Goal: Transaction & Acquisition: Subscribe to service/newsletter

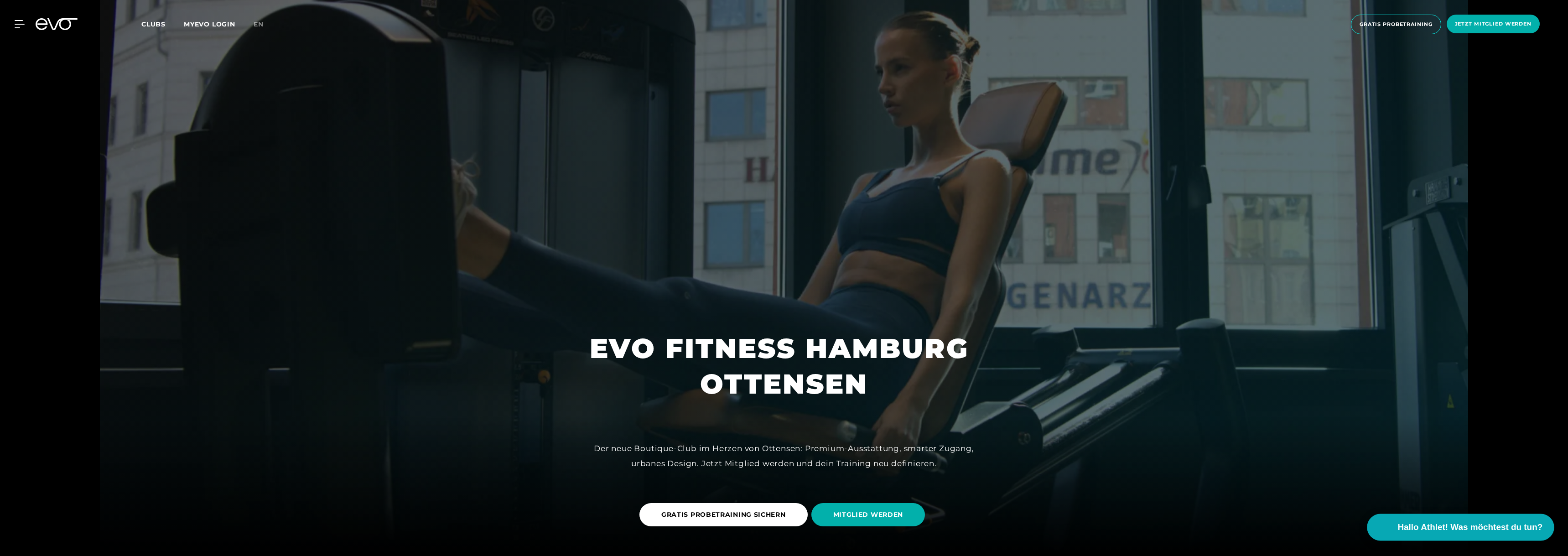
click at [692, 362] on span "Hallo Athlet! Was möchtest du tun?" at bounding box center [1471, 527] width 145 height 13
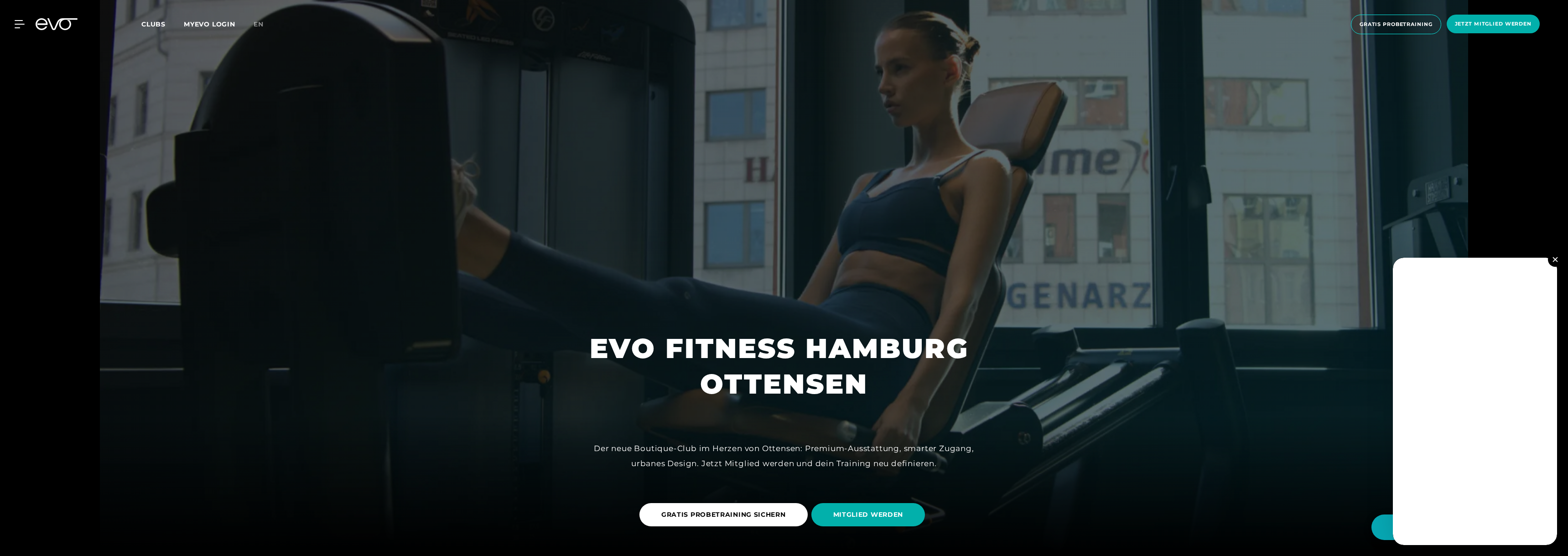
click at [692, 258] on img at bounding box center [1555, 259] width 5 height 5
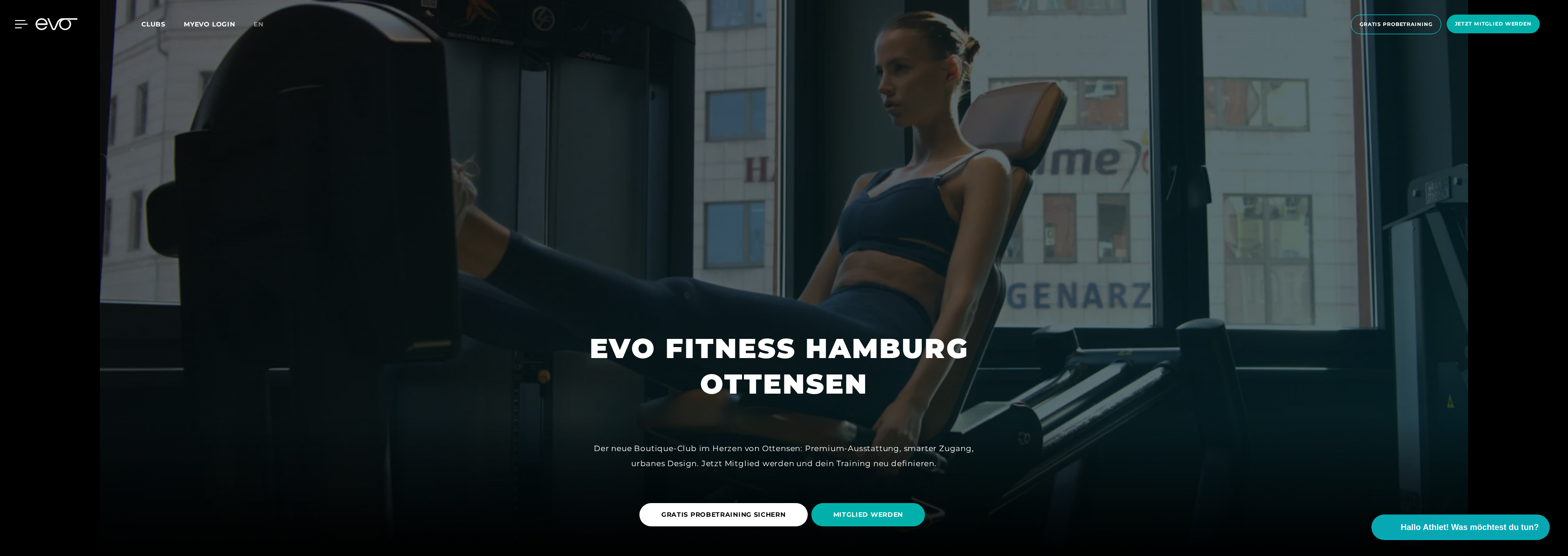
click at [20, 26] on icon at bounding box center [21, 24] width 13 height 8
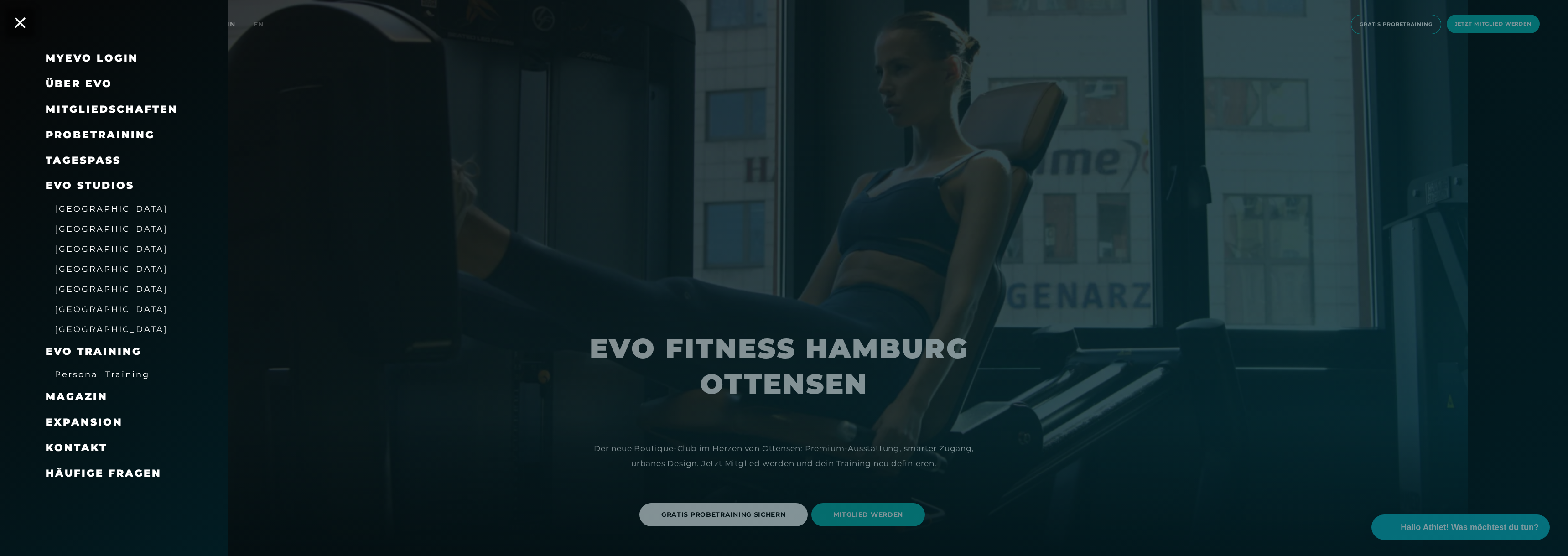
click at [83, 252] on span "[GEOGRAPHIC_DATA]" at bounding box center [111, 249] width 113 height 10
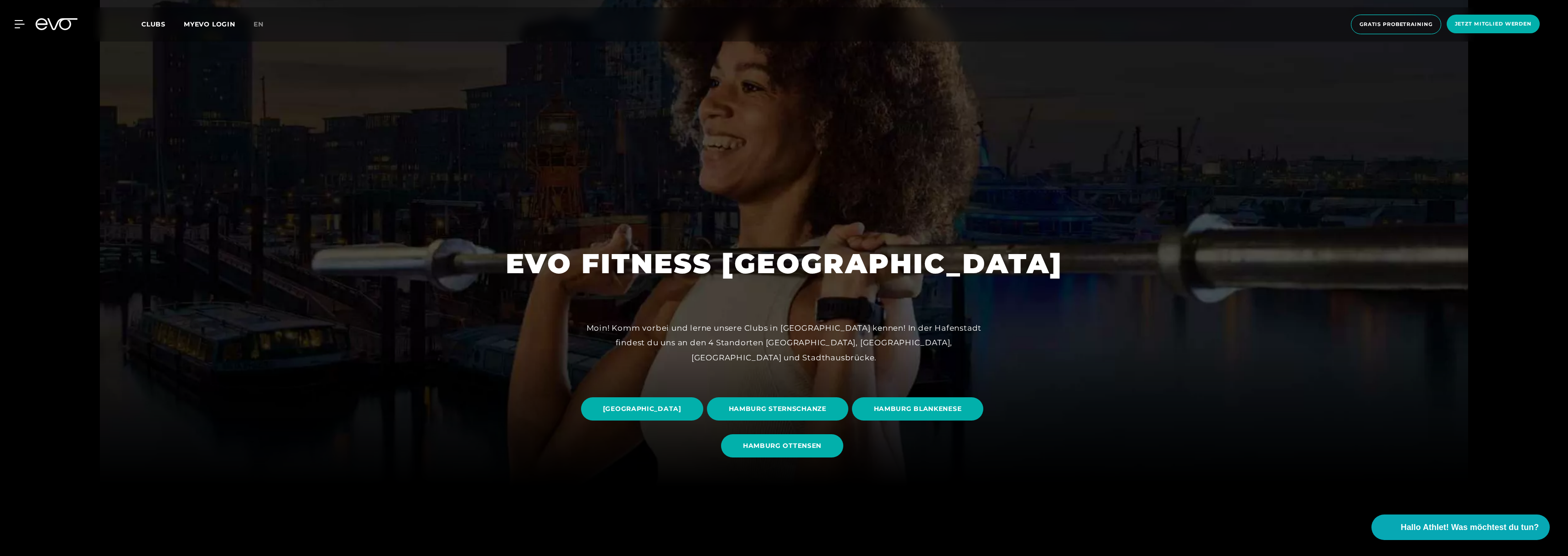
scroll to position [91, 0]
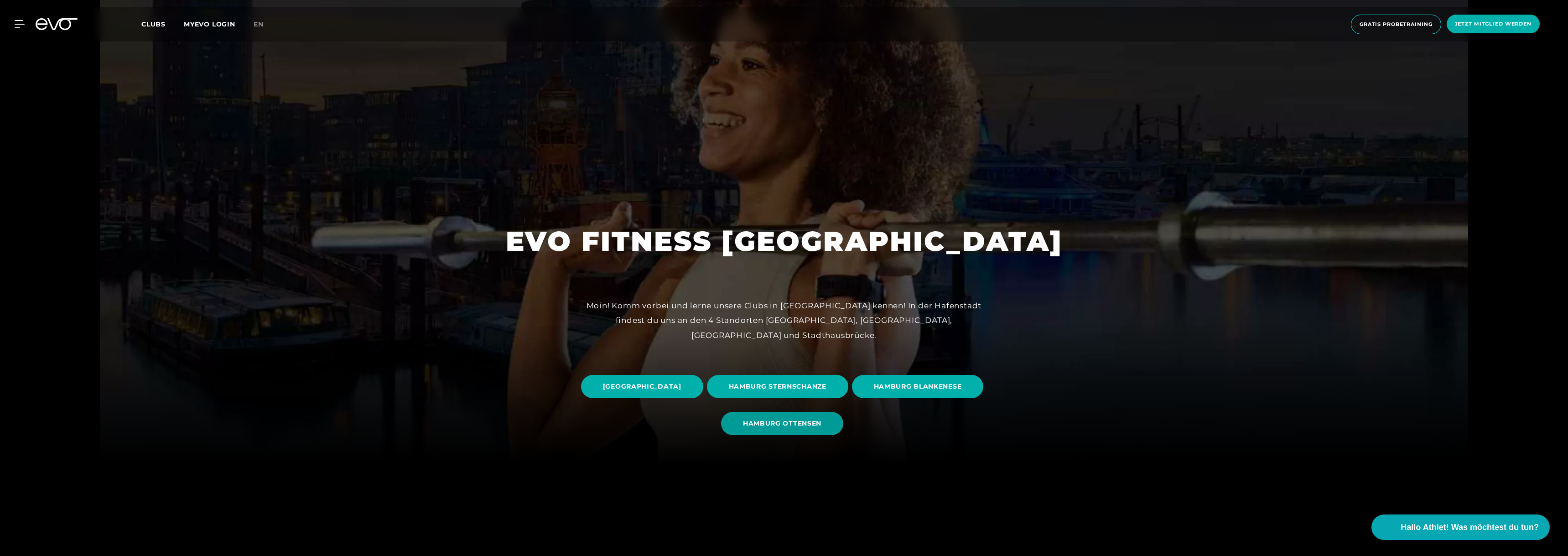
click at [692, 362] on span "HAMBURG OTTENSEN" at bounding box center [782, 424] width 79 height 10
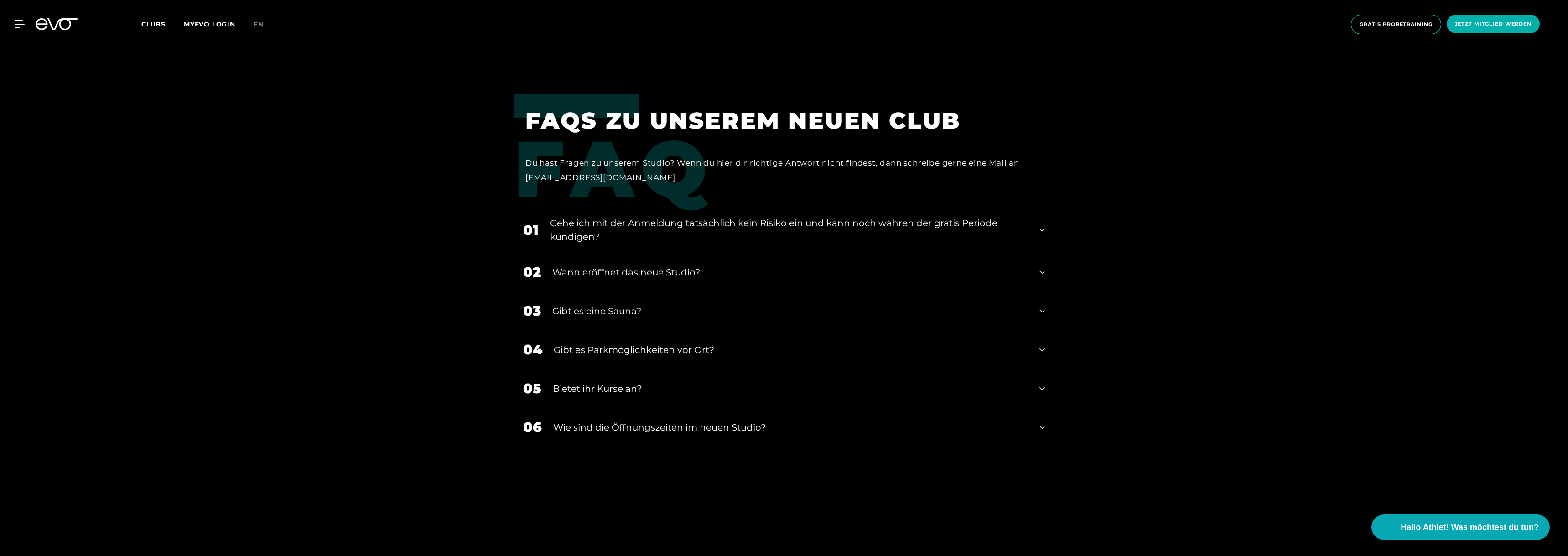
scroll to position [3650, 0]
click at [692, 312] on icon at bounding box center [1042, 311] width 5 height 11
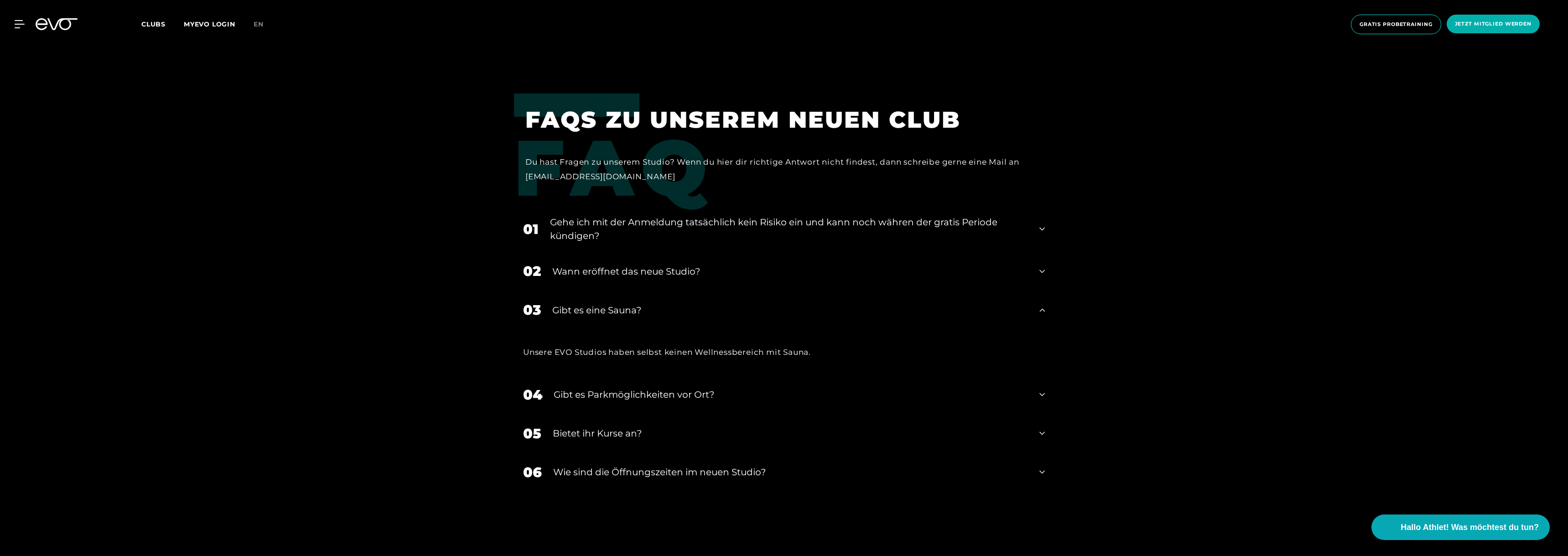
click at [692, 312] on icon at bounding box center [1042, 311] width 5 height 11
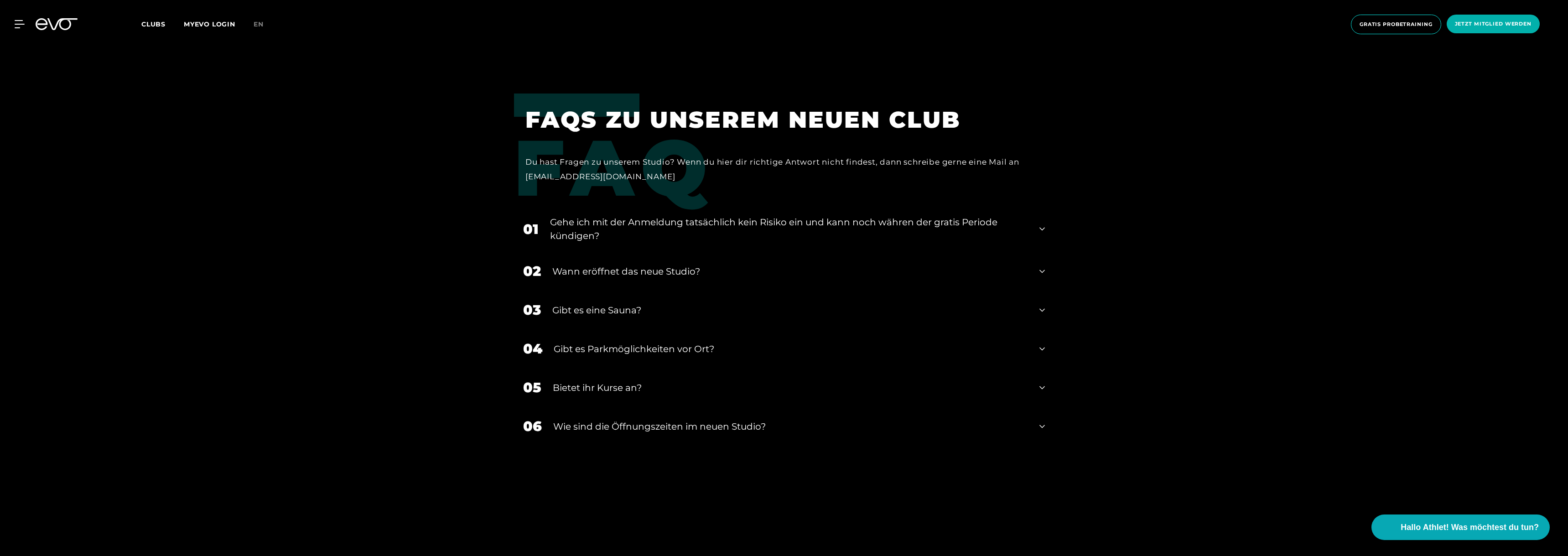
click at [692, 347] on div "04 Gibt es Parkmöglichkeiten vor Ort?" at bounding box center [783, 349] width 540 height 39
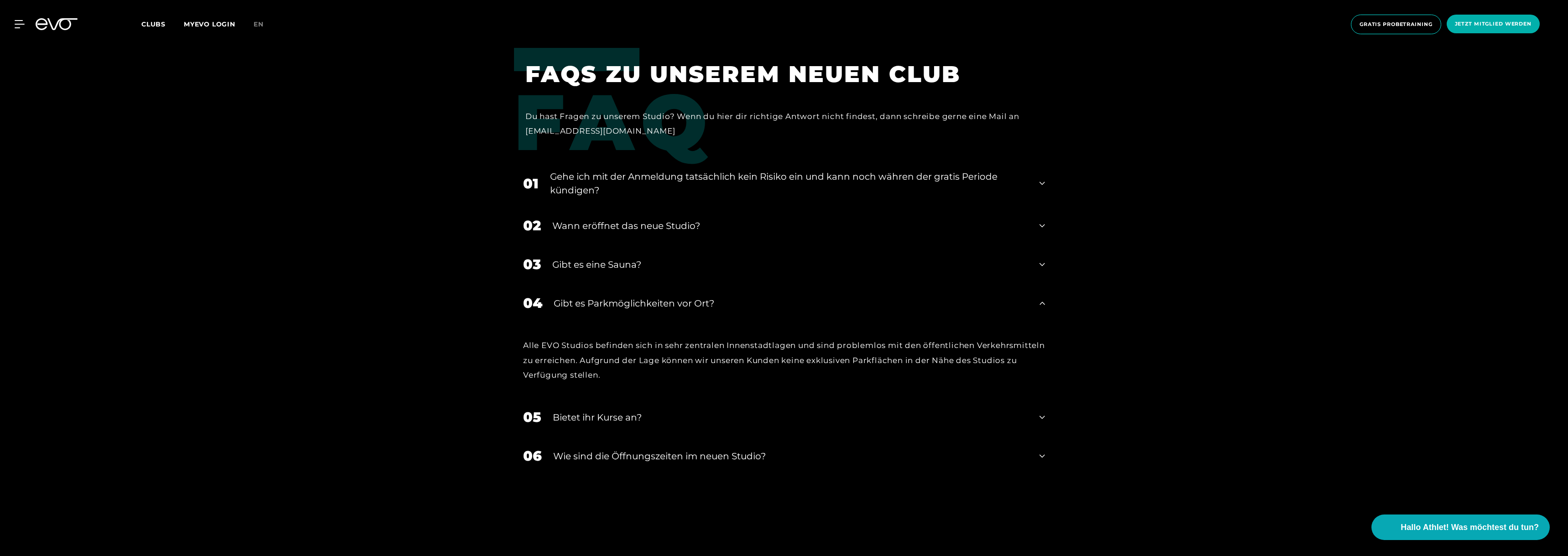
scroll to position [3742, 0]
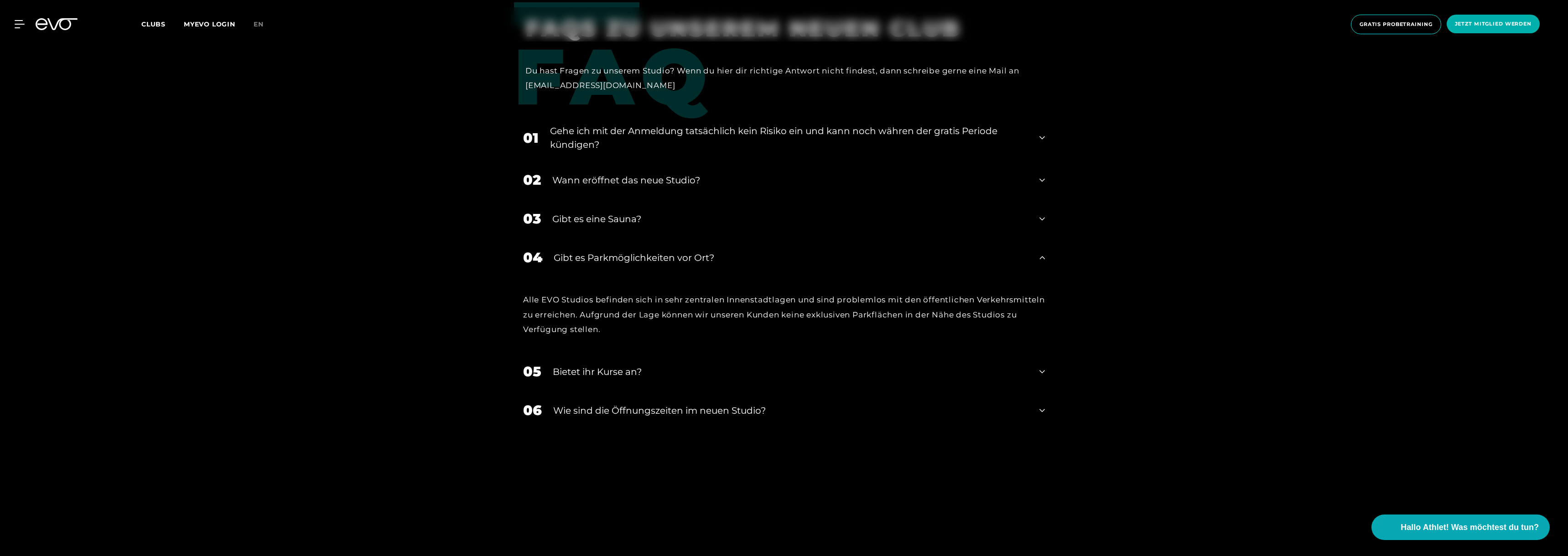
click at [692, 362] on icon at bounding box center [1042, 371] width 5 height 3
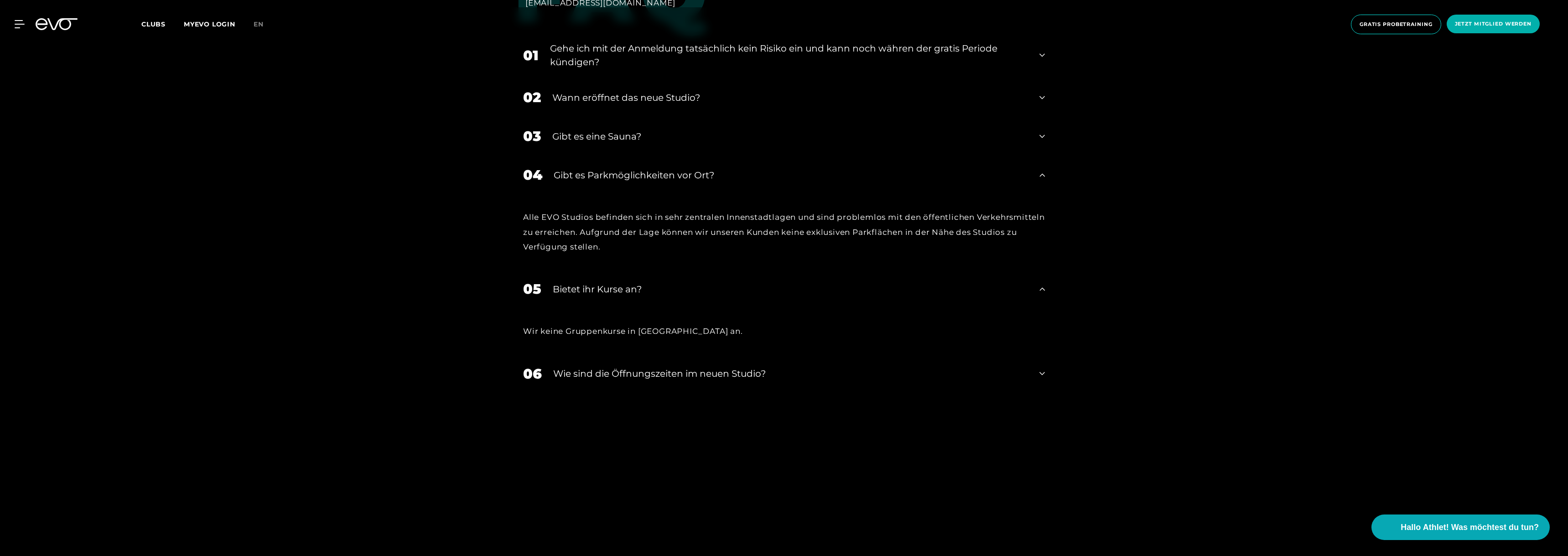
scroll to position [3833, 0]
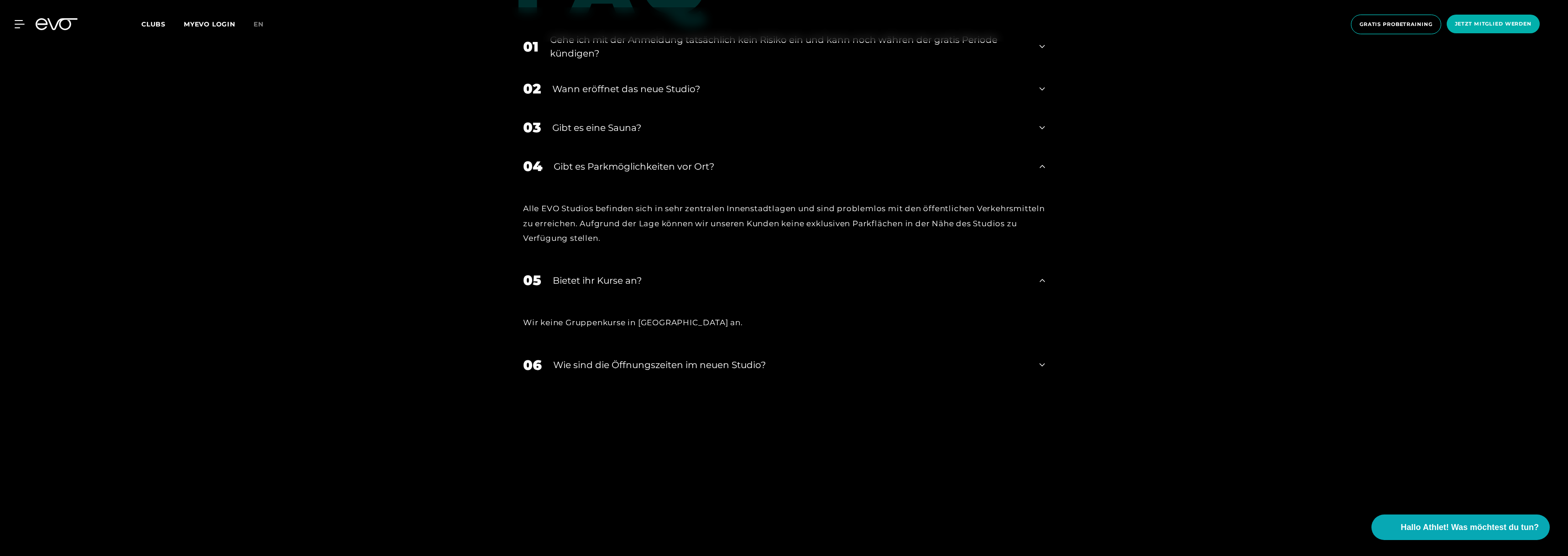
click at [692, 362] on div "06 ​Wie sind die Öffnungszeiten im neuen Studio?" at bounding box center [783, 365] width 540 height 39
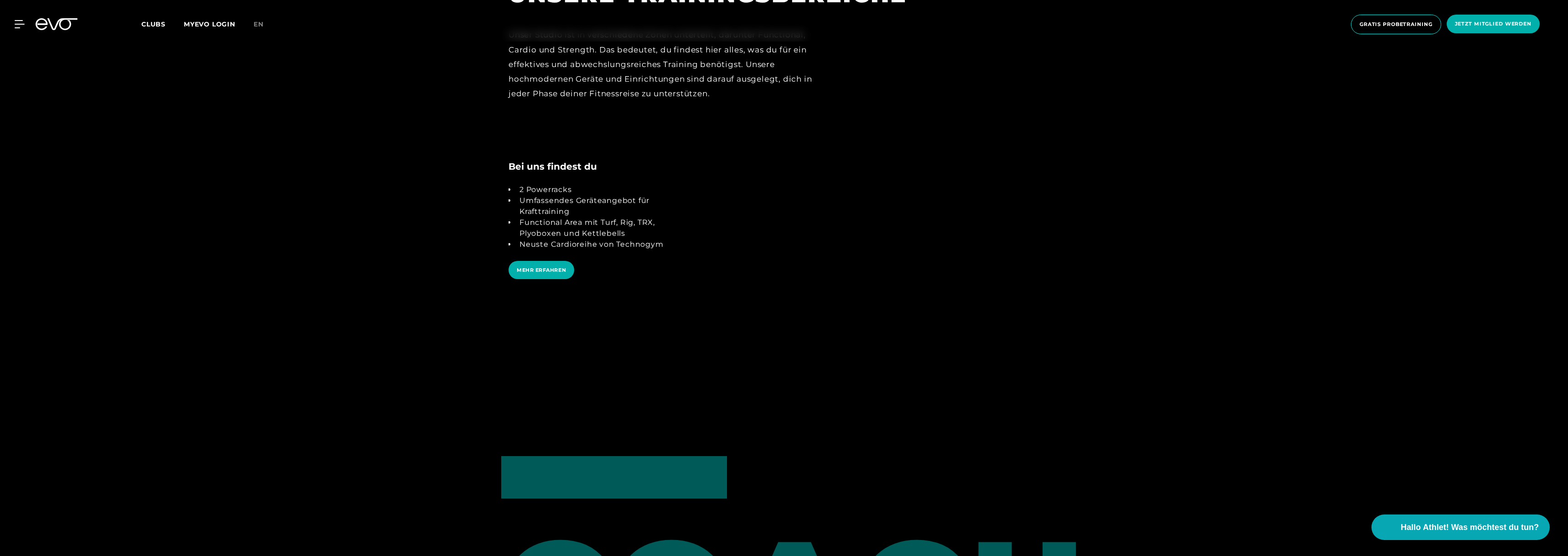
scroll to position [1962, 0]
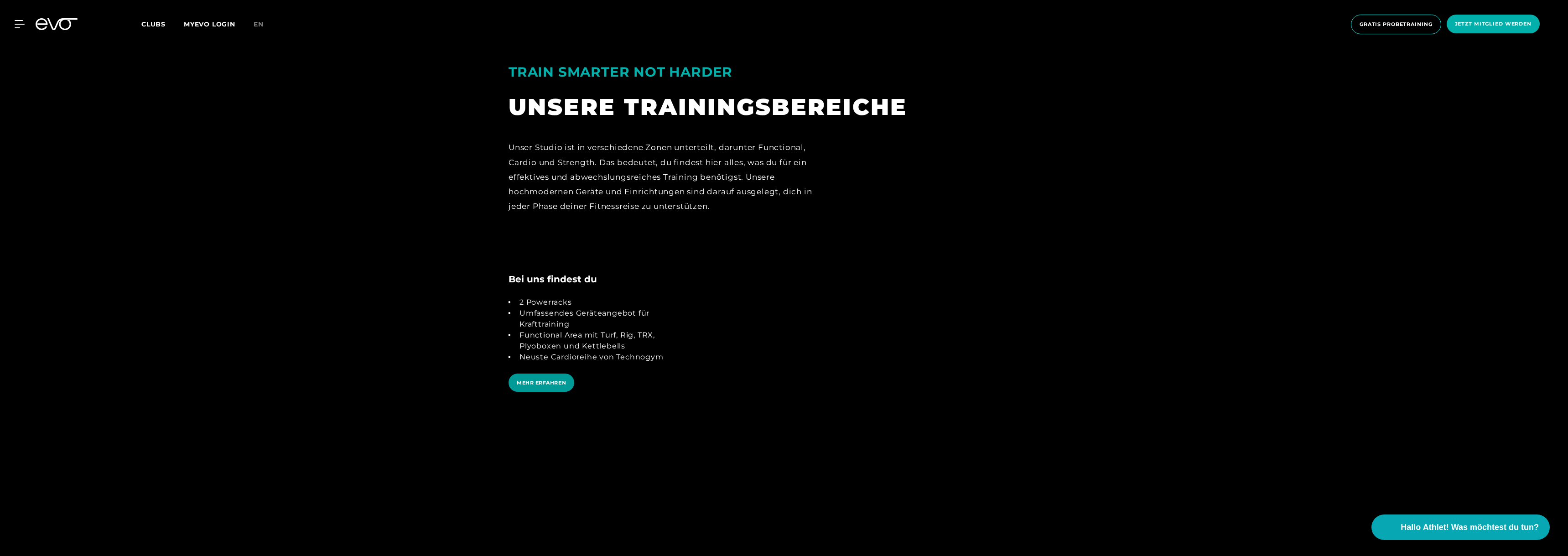
click at [555, 362] on span "MEHR ERFAHREN" at bounding box center [541, 383] width 49 height 8
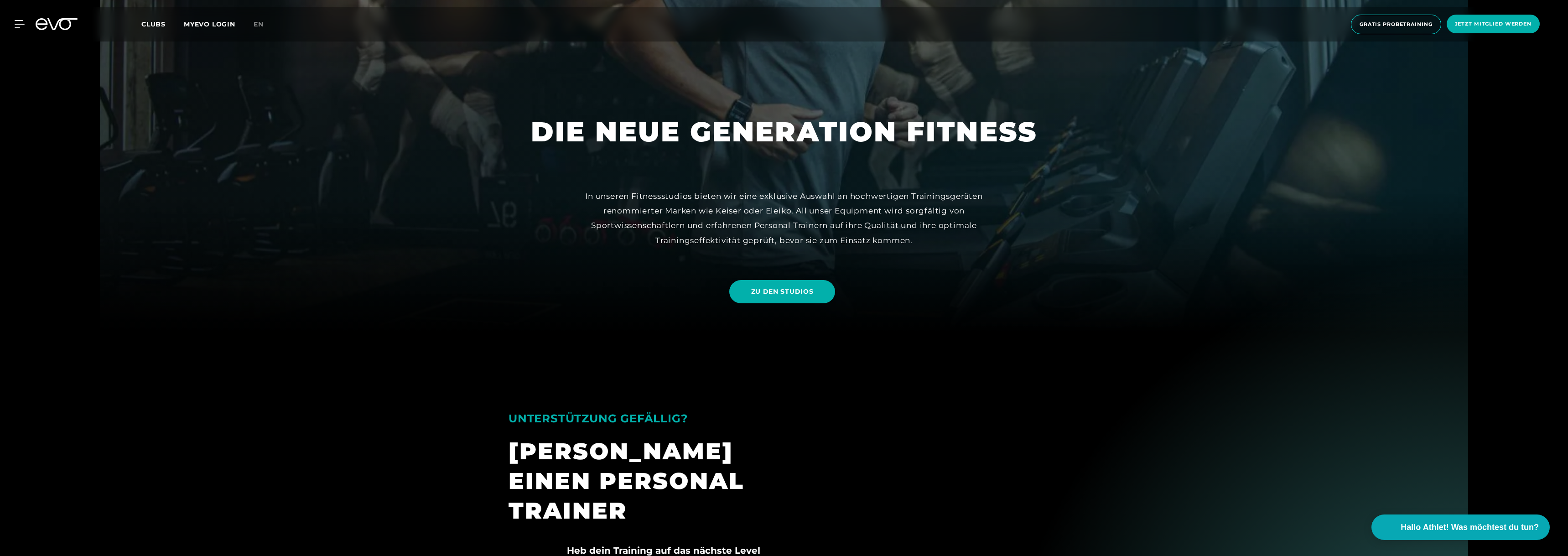
scroll to position [274, 0]
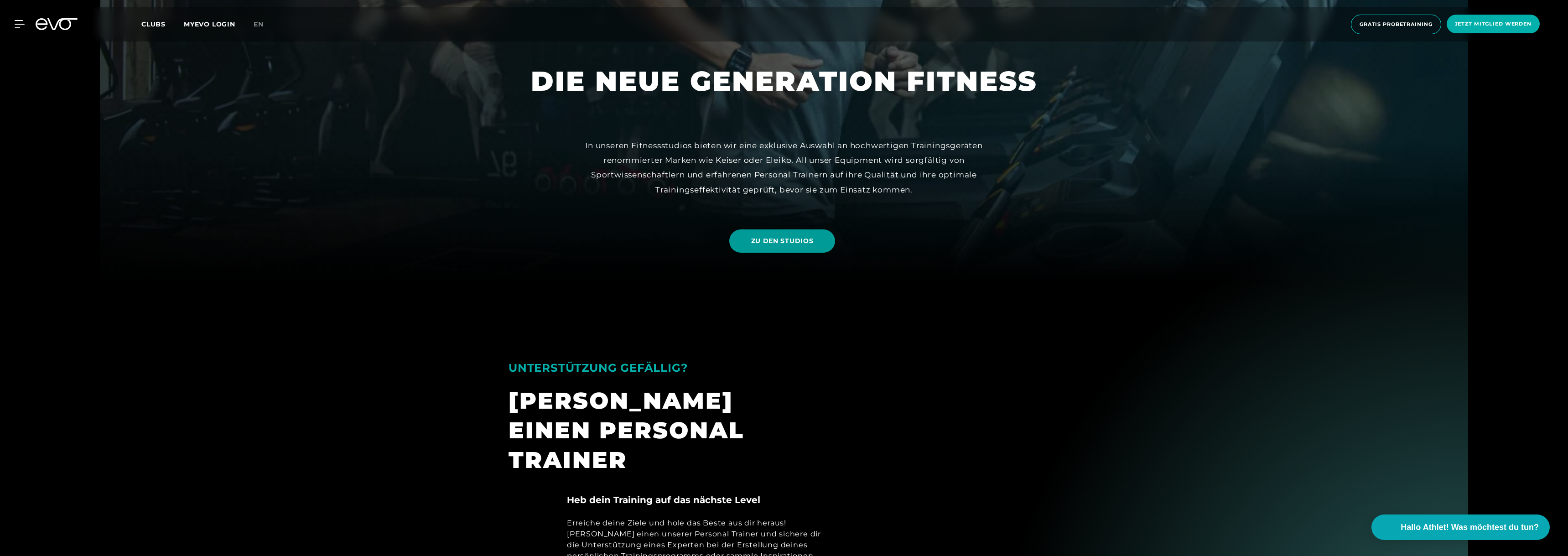
click at [692, 246] on span "ZU DEN STUDIOS" at bounding box center [782, 241] width 107 height 23
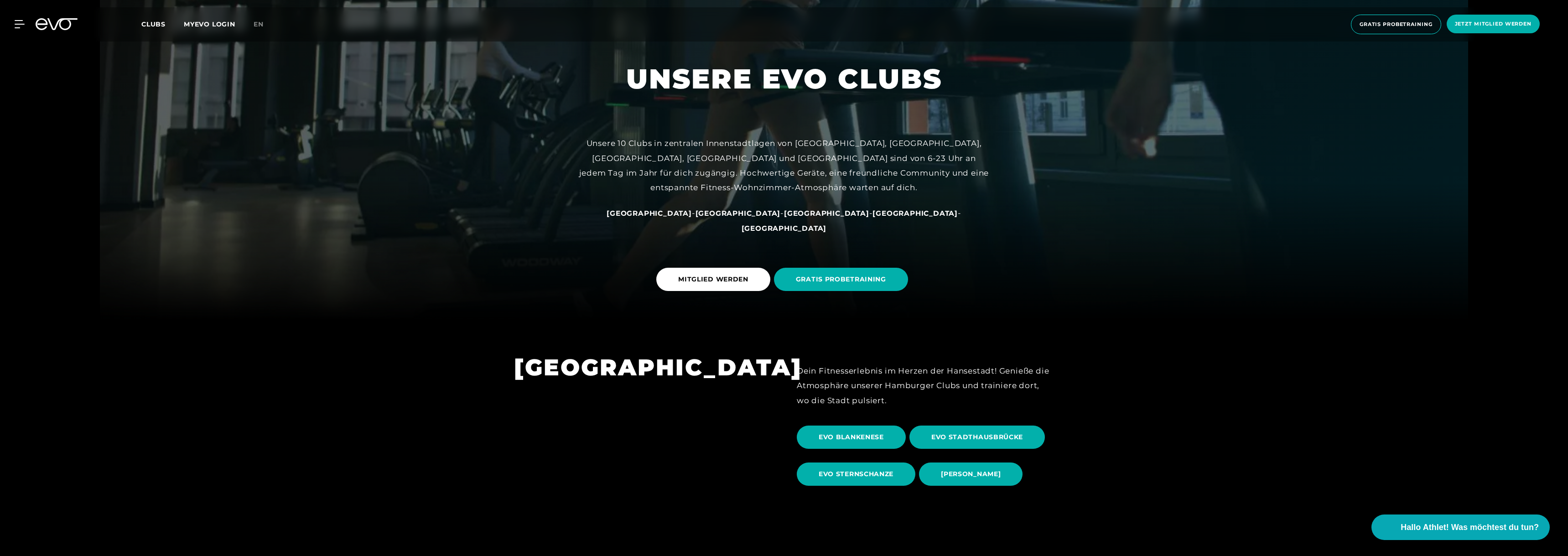
scroll to position [319, 0]
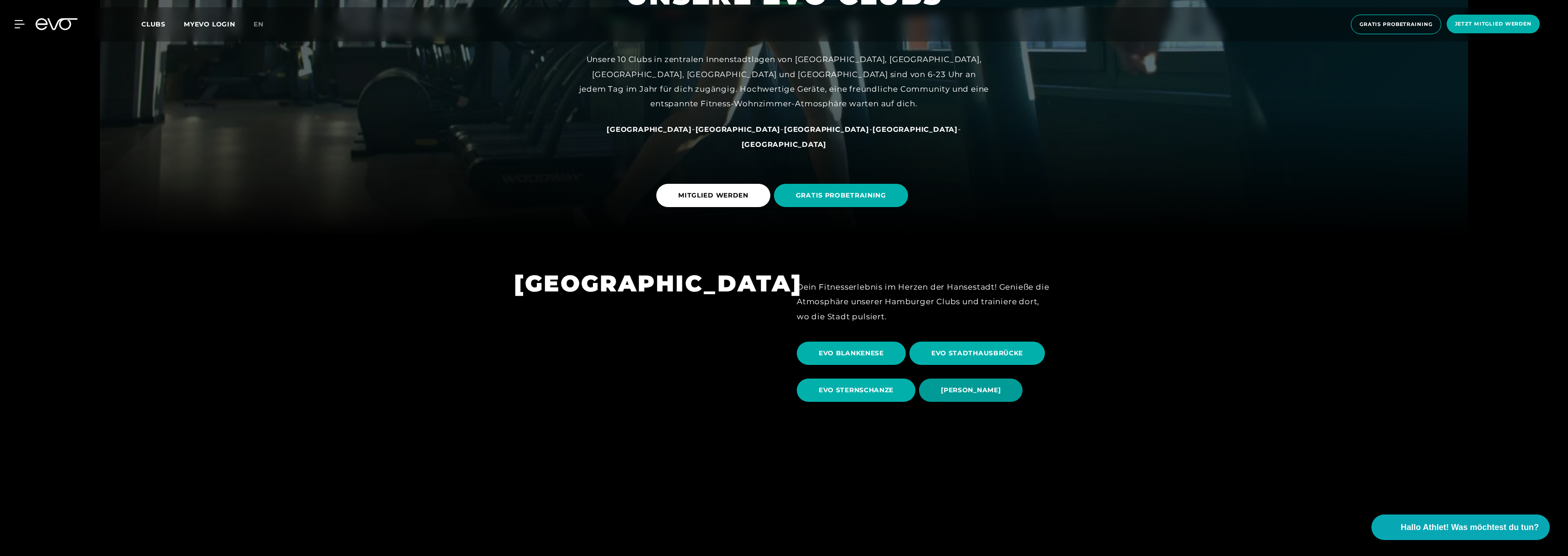
click at [692, 362] on span "[PERSON_NAME]" at bounding box center [971, 390] width 60 height 10
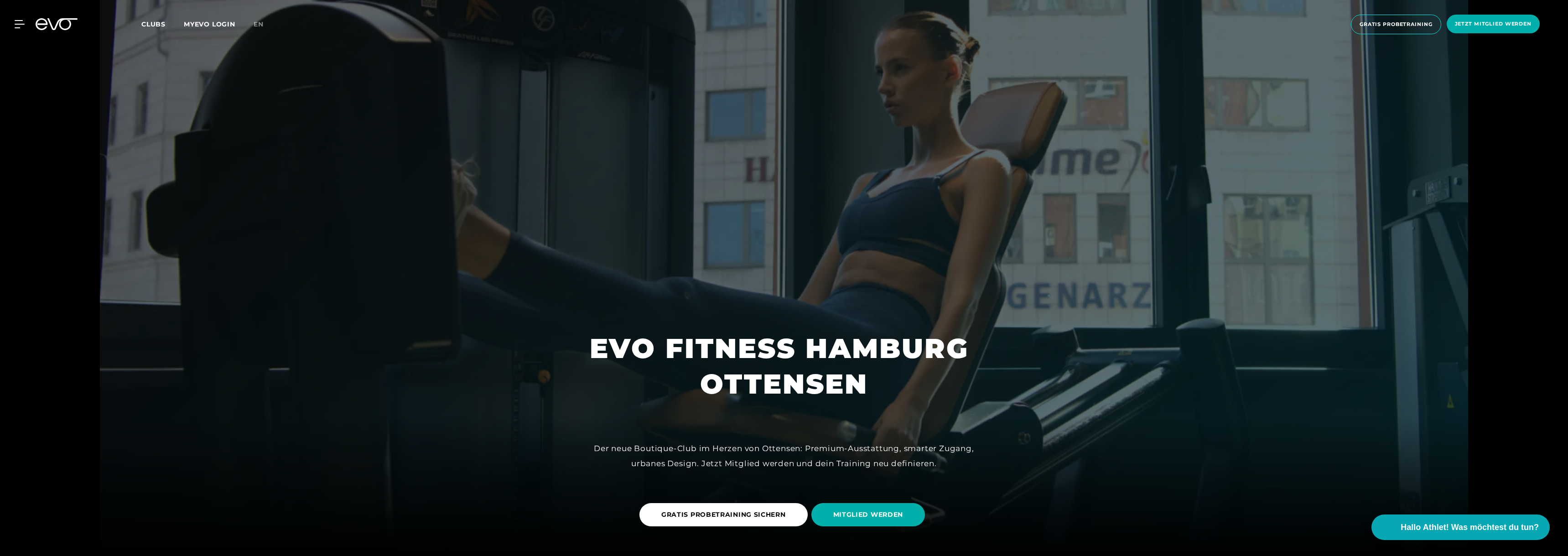
click at [152, 25] on span "Clubs" at bounding box center [153, 24] width 24 height 8
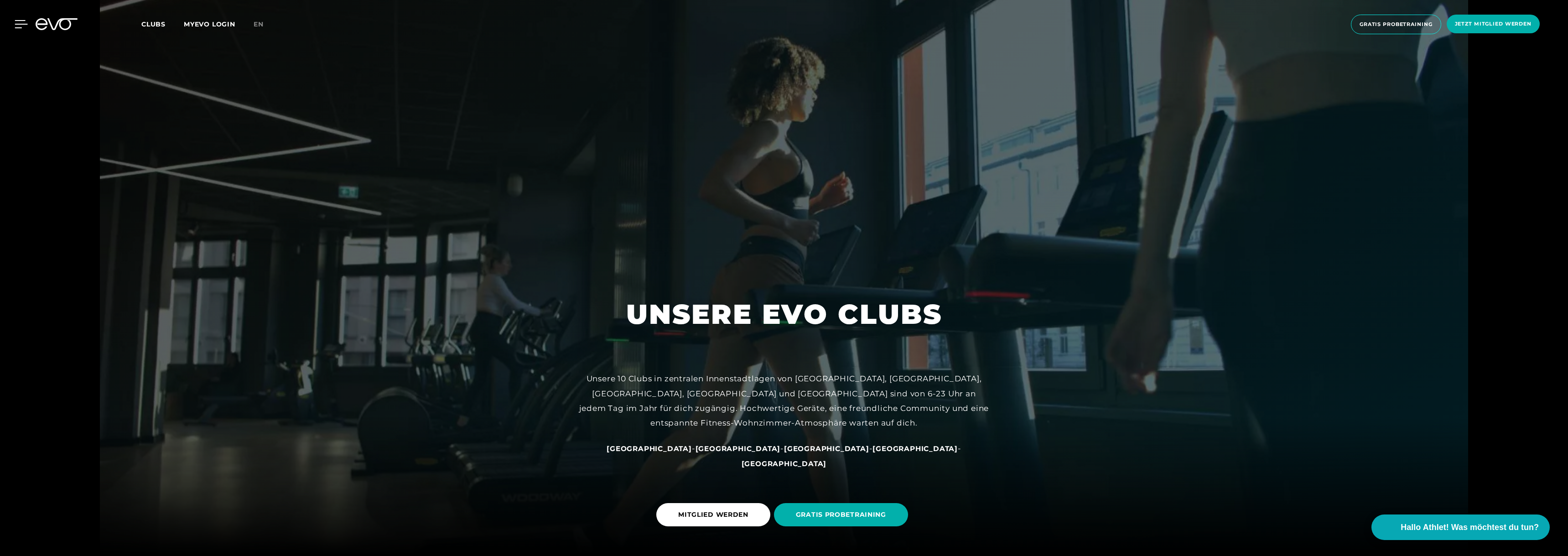
click at [16, 21] on icon at bounding box center [21, 24] width 13 height 8
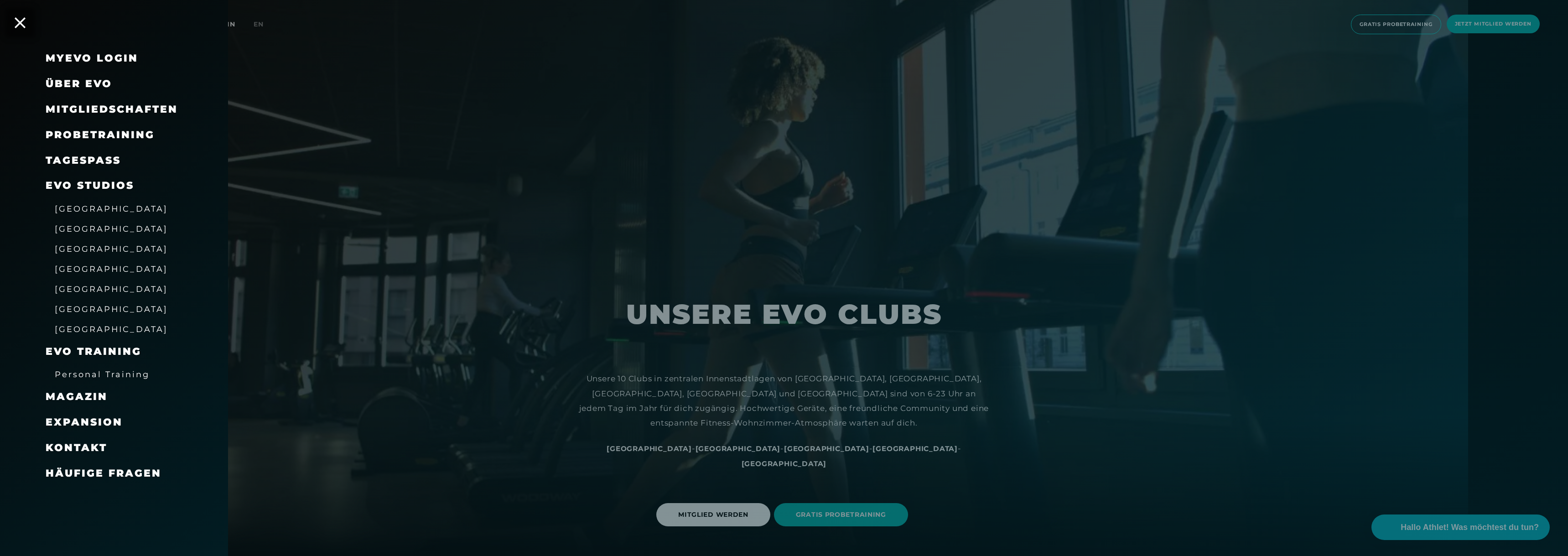
click at [99, 113] on span "Mitgliedschaften" at bounding box center [111, 109] width 132 height 12
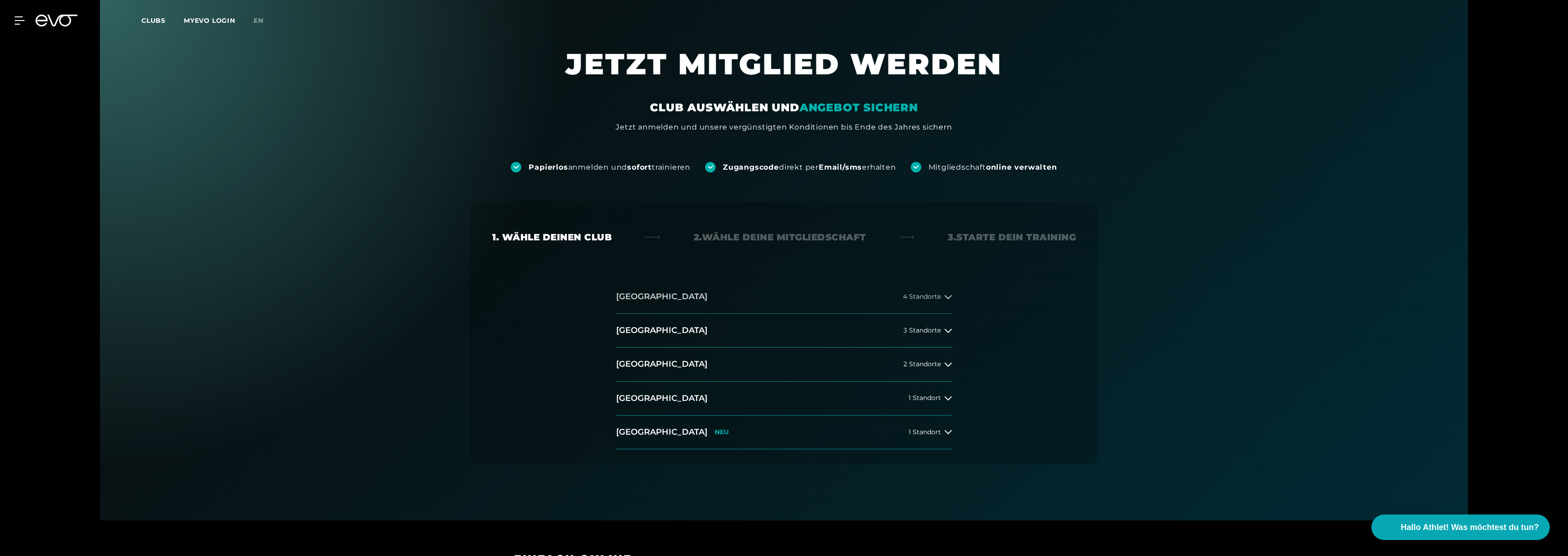
click at [692, 296] on icon at bounding box center [948, 297] width 7 height 7
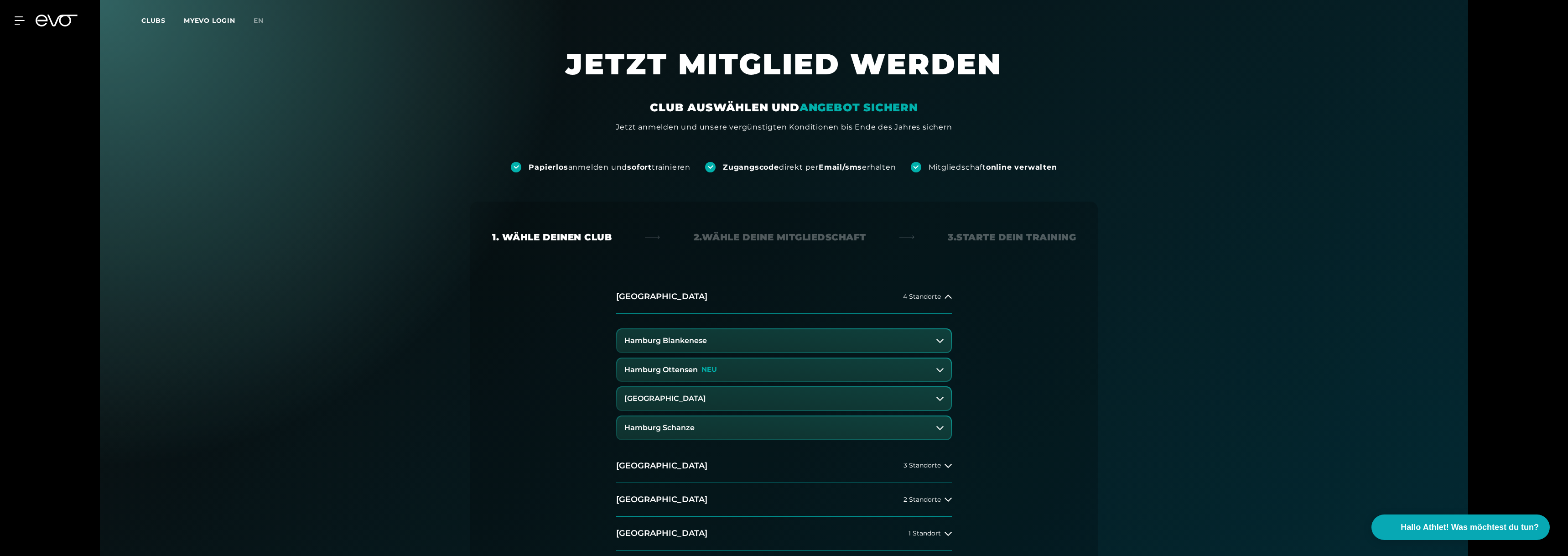
click at [692, 362] on p "NEU" at bounding box center [709, 370] width 15 height 8
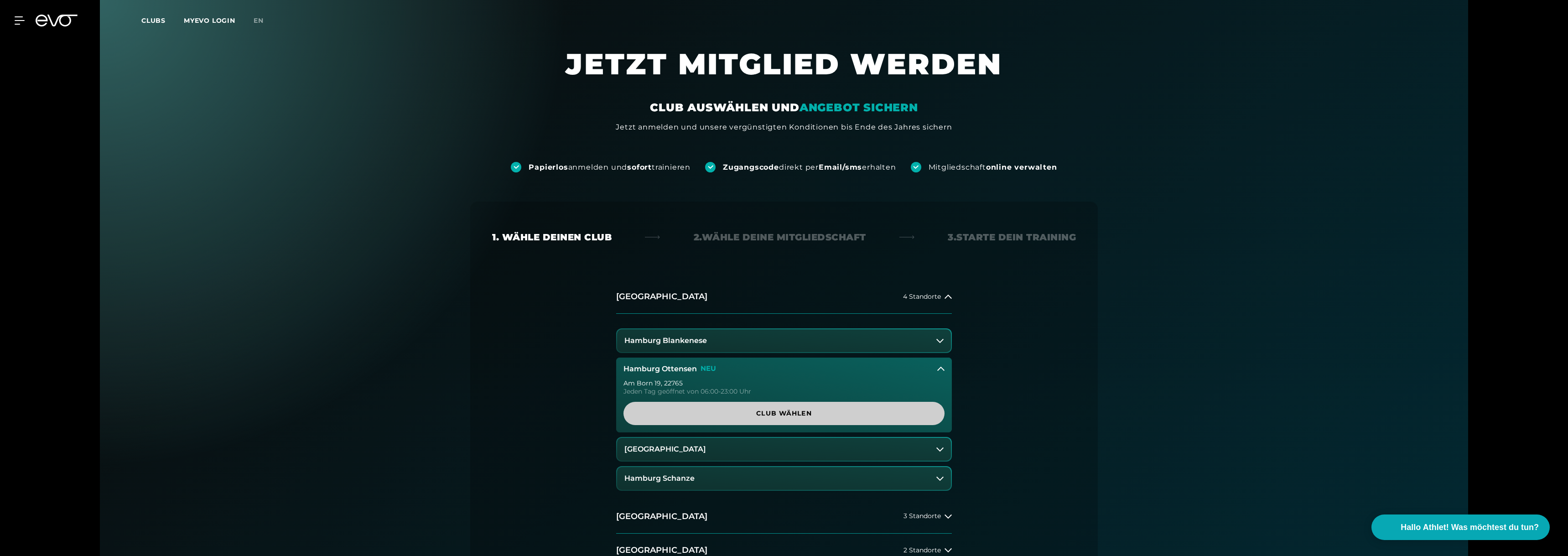
click at [692, 362] on span "Club wählen" at bounding box center [784, 413] width 278 height 10
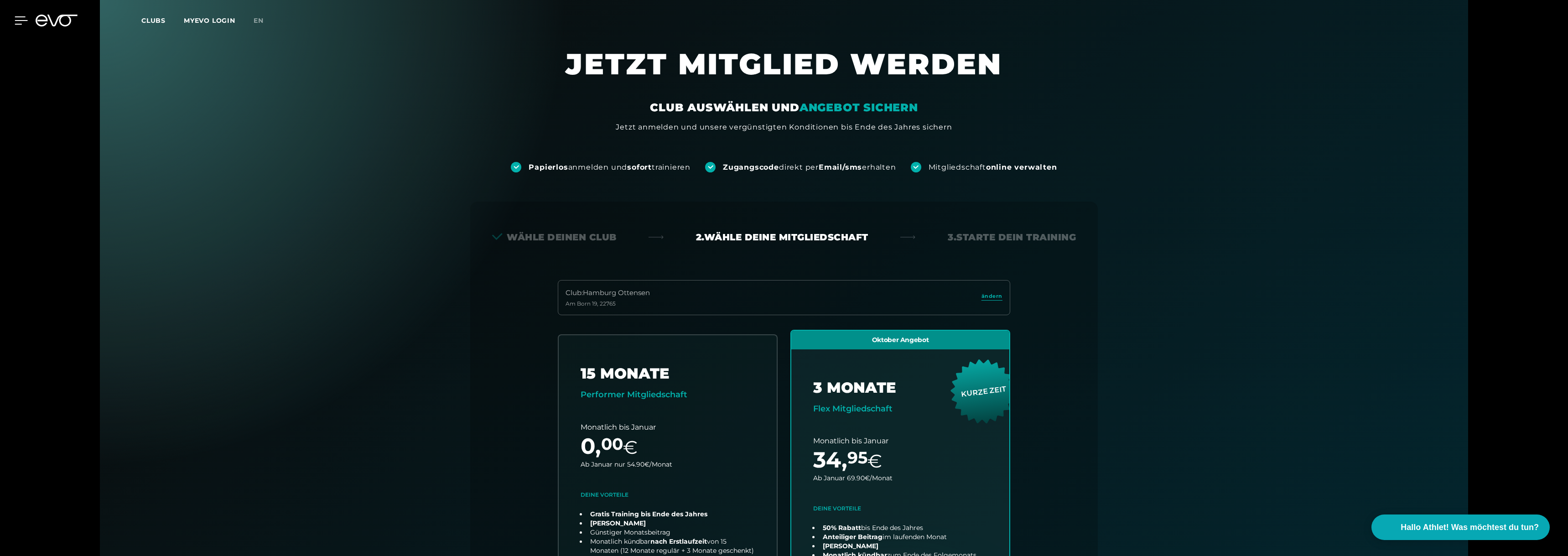
click at [20, 19] on icon at bounding box center [21, 20] width 13 height 8
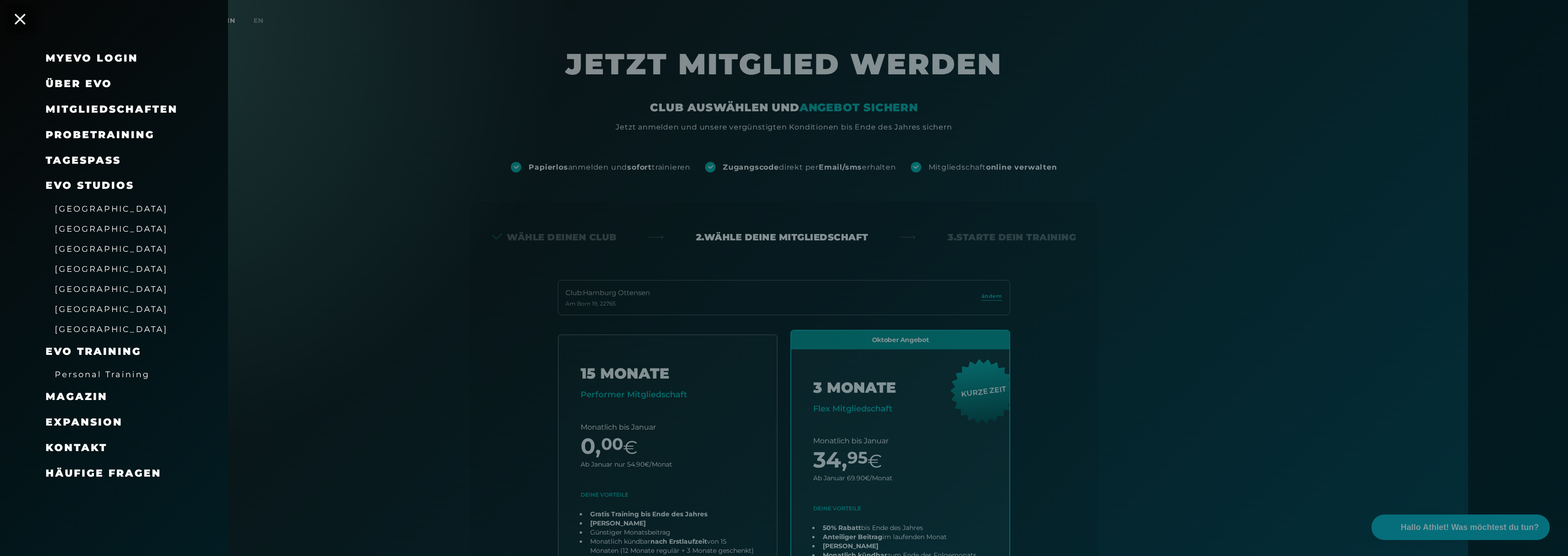
click at [113, 362] on span "Häufige Fragen" at bounding box center [103, 473] width 116 height 12
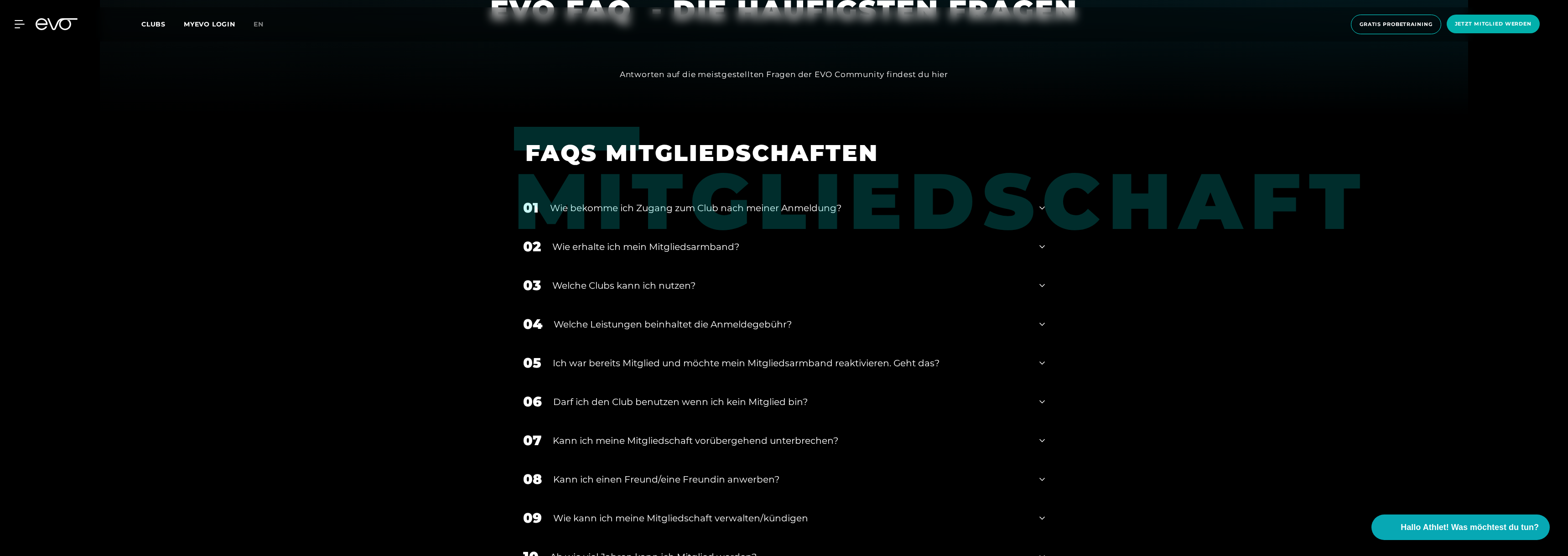
scroll to position [456, 0]
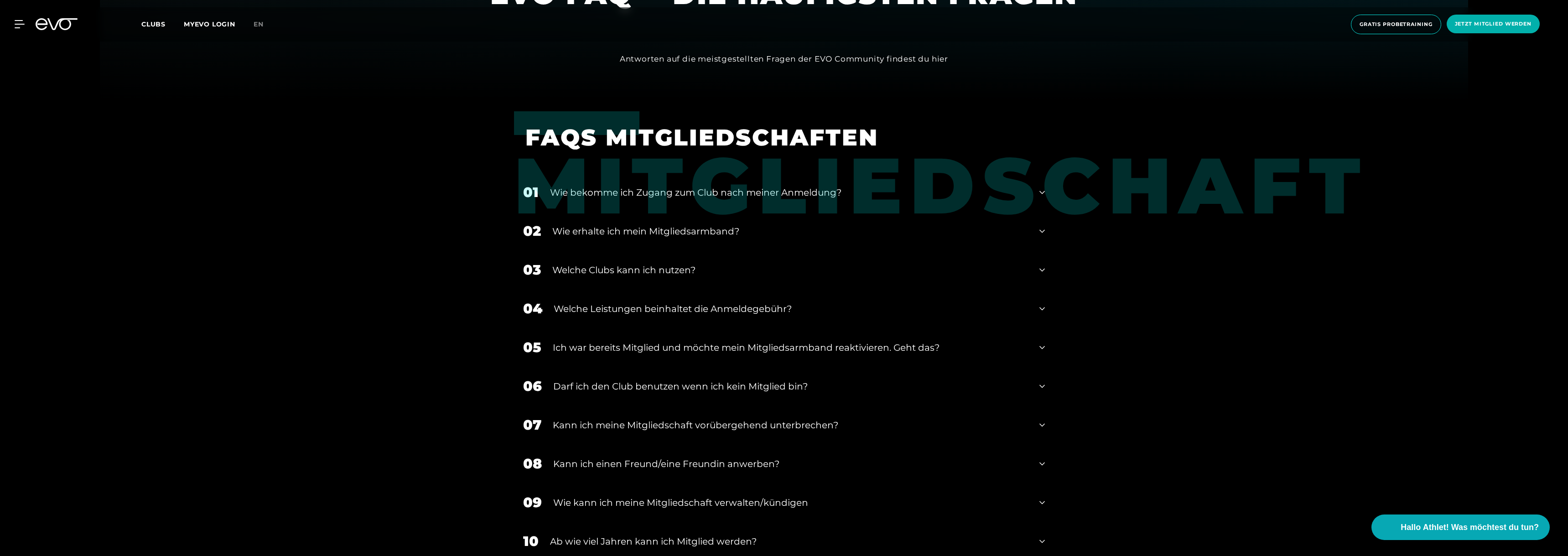
click at [692, 362] on icon at bounding box center [1042, 387] width 5 height 11
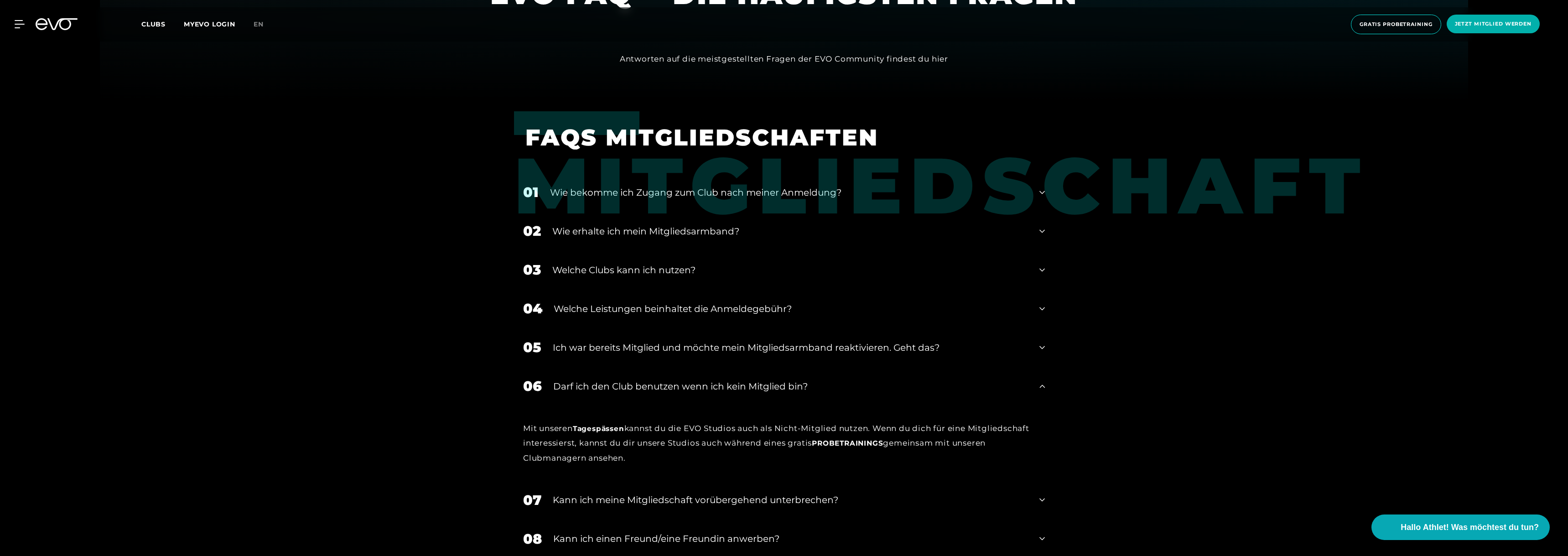
click at [692, 362] on div "06 Darf ich den Club benutzen wenn ich kein Mitglied bin?" at bounding box center [783, 386] width 540 height 39
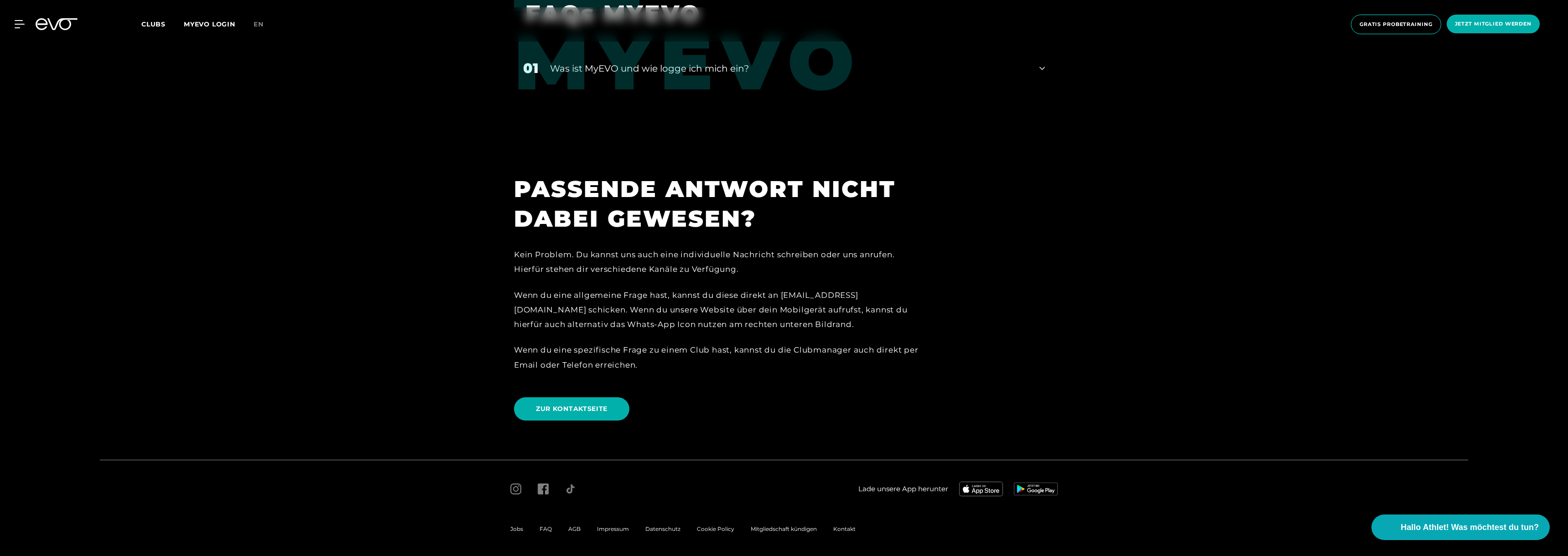
scroll to position [2012, 0]
